Goal: Task Accomplishment & Management: Use online tool/utility

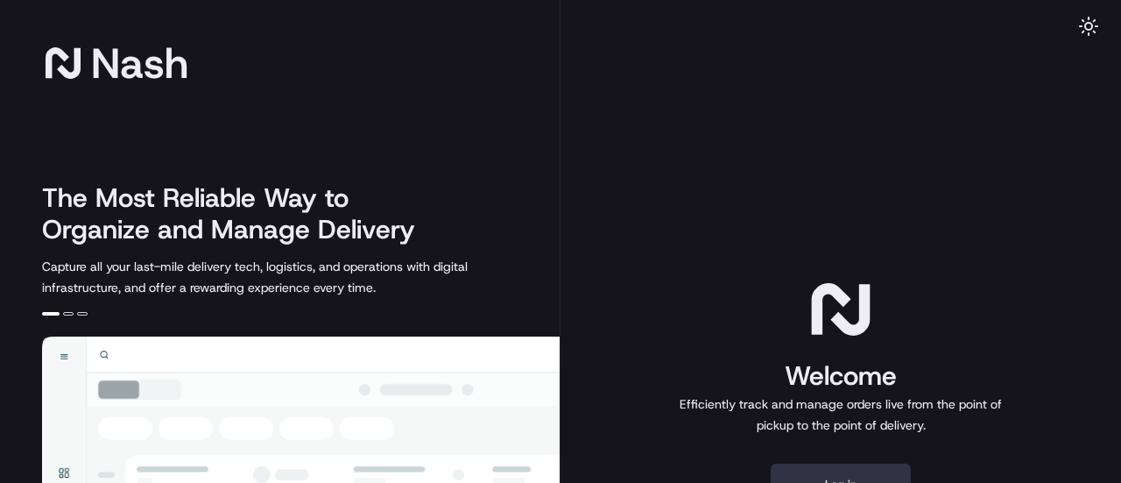
click at [846, 470] on button "Log in" at bounding box center [841, 484] width 140 height 42
